Goal: Task Accomplishment & Management: Use online tool/utility

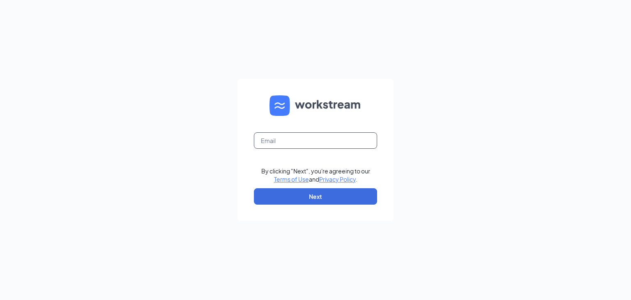
click at [266, 141] on input "text" at bounding box center [315, 140] width 123 height 16
type input "[EMAIL_ADDRESS][DOMAIN_NAME]"
click at [270, 199] on button "Next" at bounding box center [315, 196] width 123 height 16
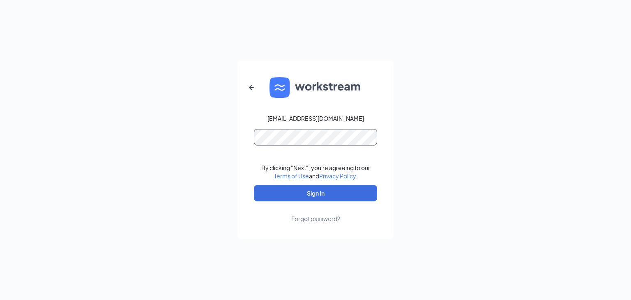
click at [254, 185] on button "Sign In" at bounding box center [315, 193] width 123 height 16
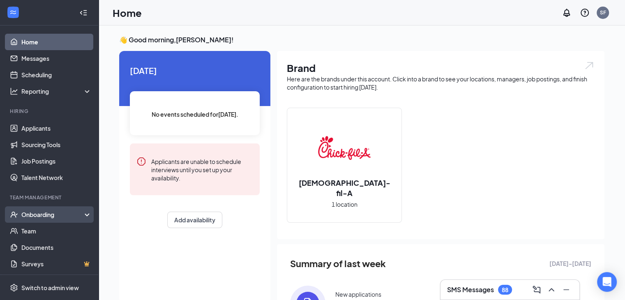
click at [49, 215] on div "Onboarding" at bounding box center [52, 214] width 63 height 8
click at [47, 231] on link "Overview" at bounding box center [56, 231] width 70 height 16
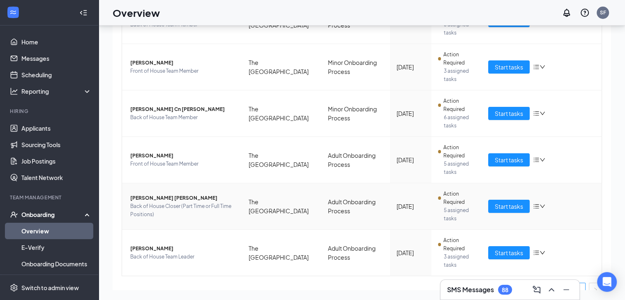
scroll to position [205, 0]
click at [507, 157] on span "Start tasks" at bounding box center [509, 160] width 28 height 9
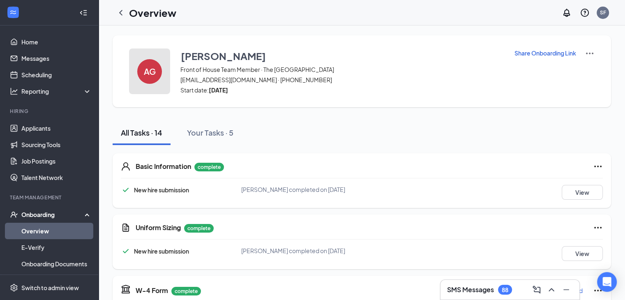
click at [160, 69] on div "AG" at bounding box center [149, 71] width 25 height 25
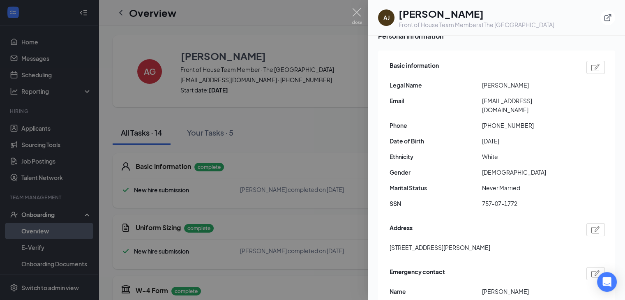
scroll to position [82, 0]
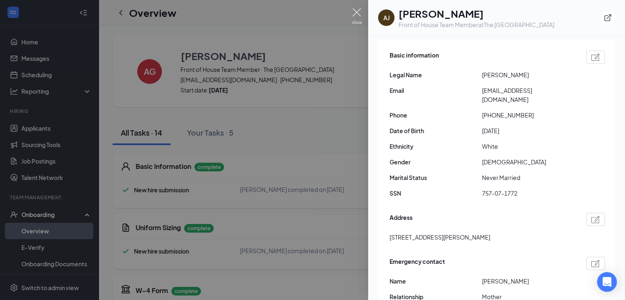
click at [359, 12] on img at bounding box center [357, 16] width 10 height 16
